Goal: Download file/media

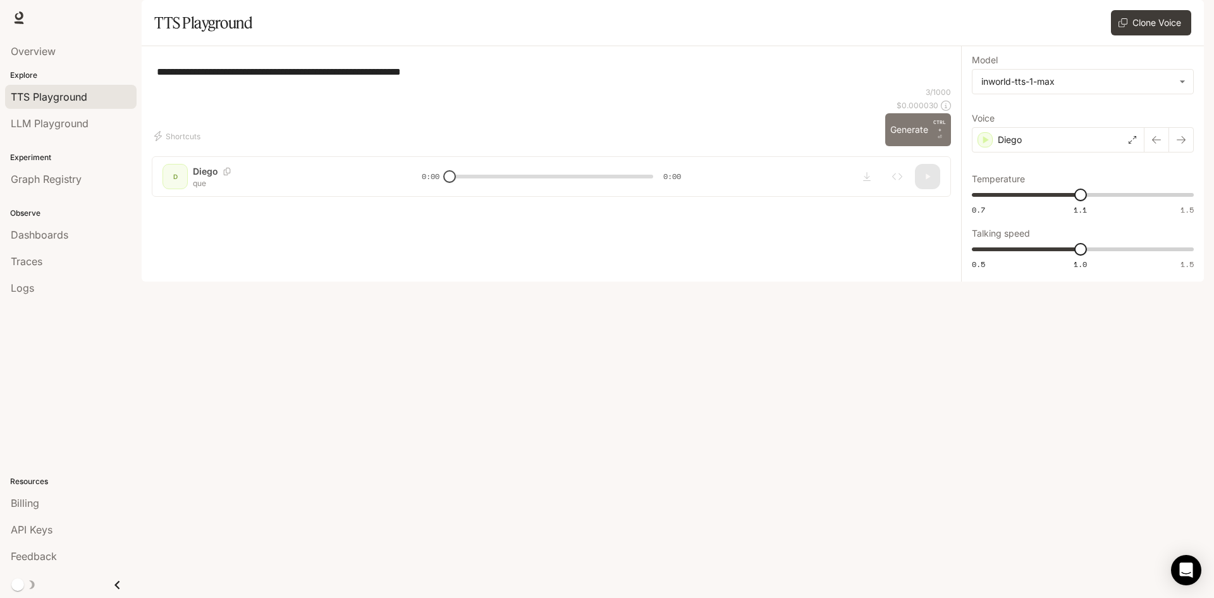
click at [907, 146] on button "Generate CTRL + ⏎" at bounding box center [918, 129] width 66 height 33
click at [909, 146] on button "Generate CTRL + ⏎" at bounding box center [918, 129] width 66 height 33
click at [910, 146] on button "Generate CTRL + ⏎" at bounding box center [918, 129] width 66 height 33
click at [916, 146] on button "Generate CTRL + ⏎" at bounding box center [918, 129] width 66 height 33
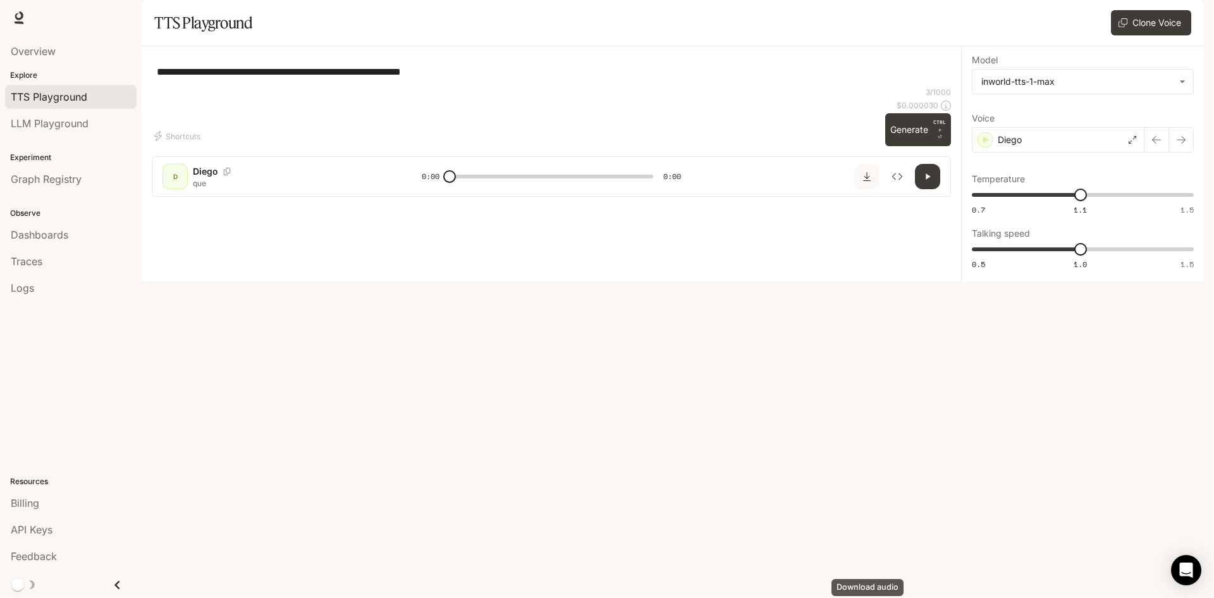
click at [867, 181] on icon "Download audio" at bounding box center [867, 176] width 8 height 9
click at [912, 146] on button "Generate CTRL + ⏎" at bounding box center [918, 129] width 66 height 33
click at [868, 182] on icon "Download audio" at bounding box center [867, 176] width 10 height 10
click at [910, 146] on button "Generate CTRL + ⏎" at bounding box center [918, 129] width 66 height 33
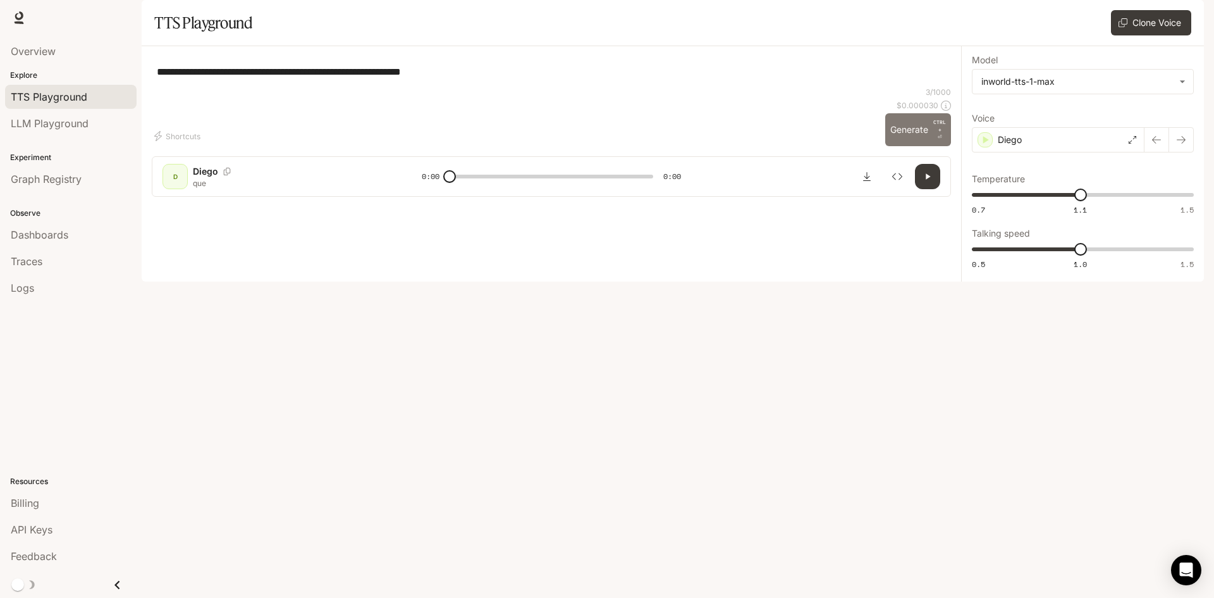
click at [910, 146] on button "Generate CTRL + ⏎" at bounding box center [918, 129] width 66 height 33
click at [913, 146] on button "Generate CTRL + ⏎" at bounding box center [918, 129] width 66 height 33
click at [927, 146] on button "Generate CTRL + ⏎" at bounding box center [918, 129] width 66 height 33
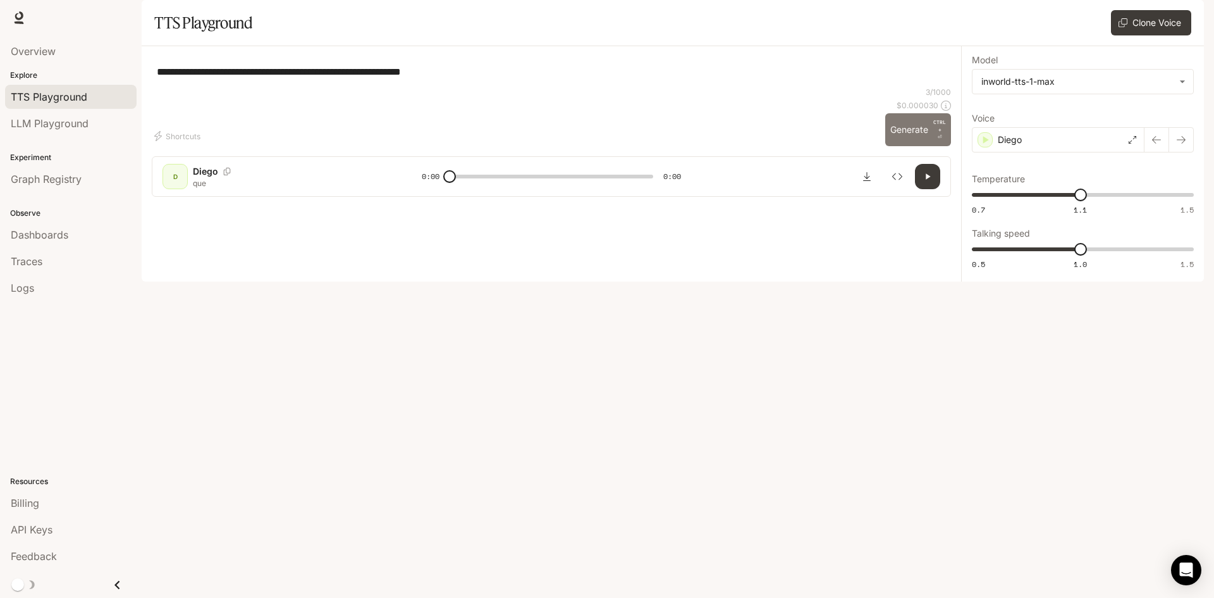
click at [928, 146] on button "Generate CTRL + ⏎" at bounding box center [918, 129] width 66 height 33
click at [929, 146] on button "Generate CTRL + ⏎" at bounding box center [918, 129] width 66 height 33
click at [927, 146] on button "Generate CTRL + ⏎" at bounding box center [918, 129] width 66 height 33
click at [928, 146] on button "Generate CTRL + ⏎" at bounding box center [918, 129] width 66 height 33
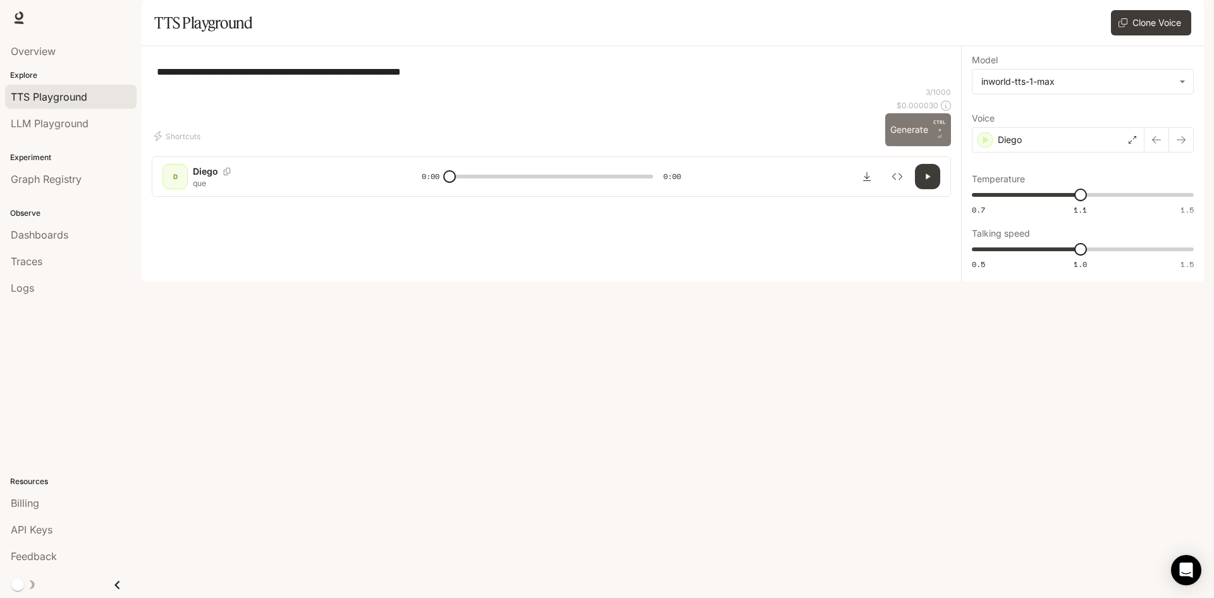
click at [928, 146] on button "Generate CTRL + ⏎" at bounding box center [918, 129] width 66 height 33
type input "*"
click at [869, 189] on button "Download audio" at bounding box center [866, 176] width 25 height 25
